Goal: Transaction & Acquisition: Purchase product/service

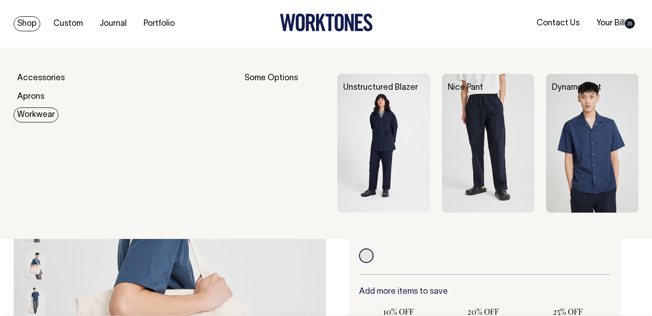
click at [40, 116] on link "Workwear" at bounding box center [36, 114] width 45 height 15
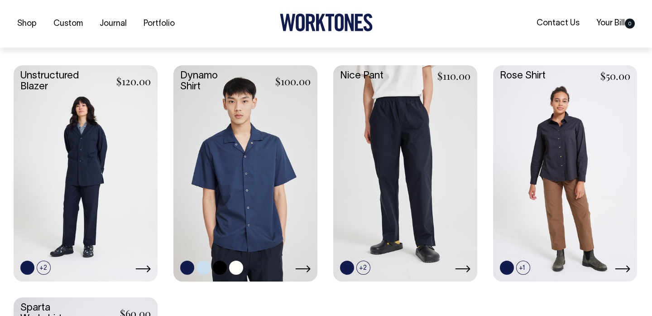
scroll to position [238, 0]
click at [285, 161] on link at bounding box center [246, 172] width 144 height 214
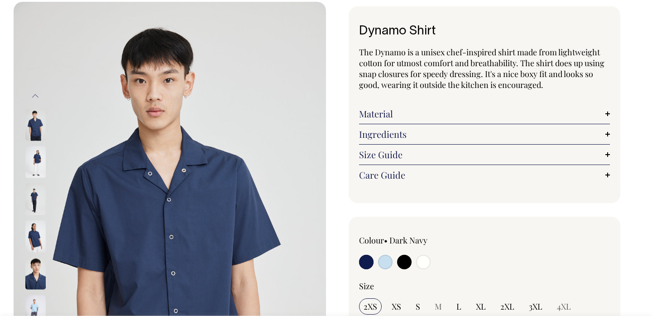
scroll to position [46, 0]
click at [608, 113] on link "Material" at bounding box center [484, 113] width 251 height 11
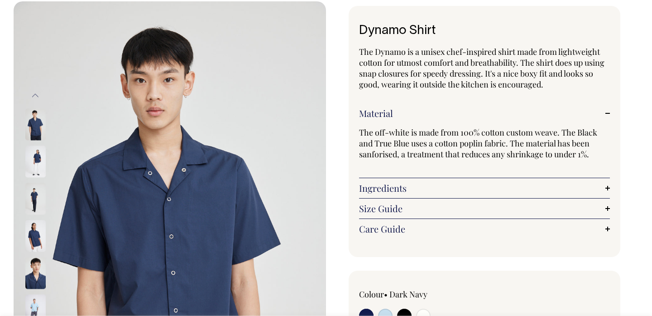
click at [605, 184] on link "Ingredients" at bounding box center [484, 188] width 251 height 11
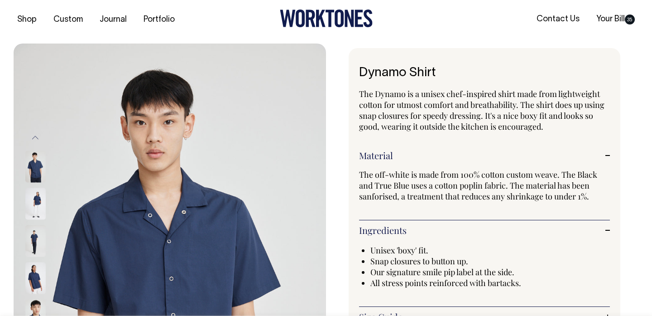
scroll to position [4, 0]
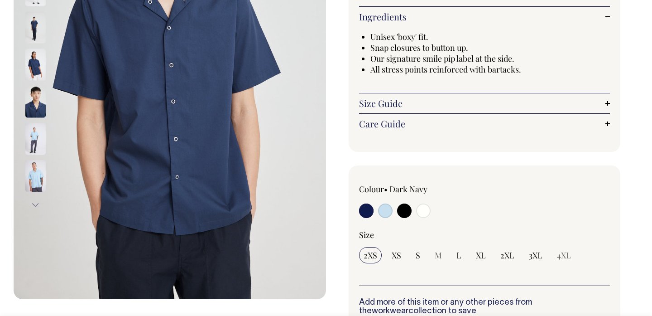
click at [389, 211] on input "radio" at bounding box center [385, 210] width 14 height 14
radio input "true"
select select "True Blue"
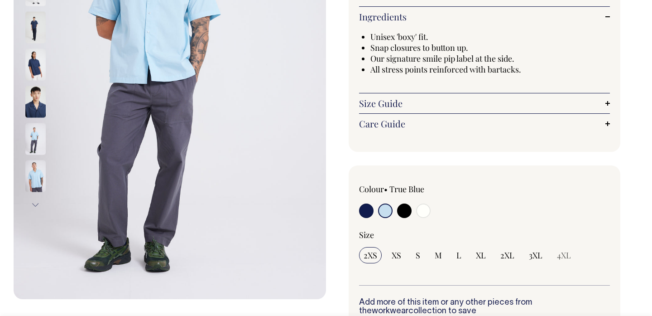
scroll to position [218, 0]
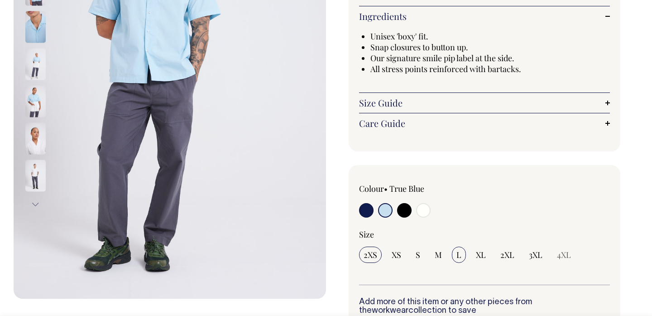
click at [459, 251] on span "L" at bounding box center [459, 254] width 5 height 11
click at [459, 251] on input "L" at bounding box center [459, 254] width 14 height 16
radio input "true"
select select "L"
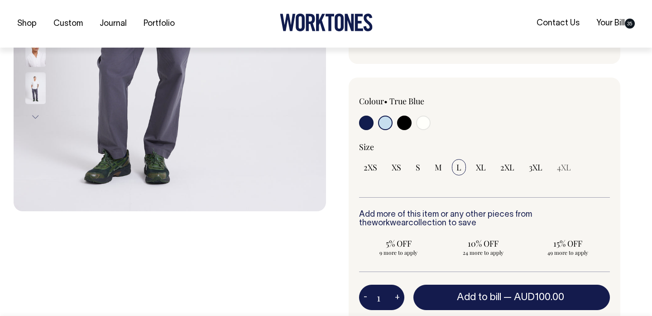
scroll to position [306, 0]
